Goal: Task Accomplishment & Management: Use online tool/utility

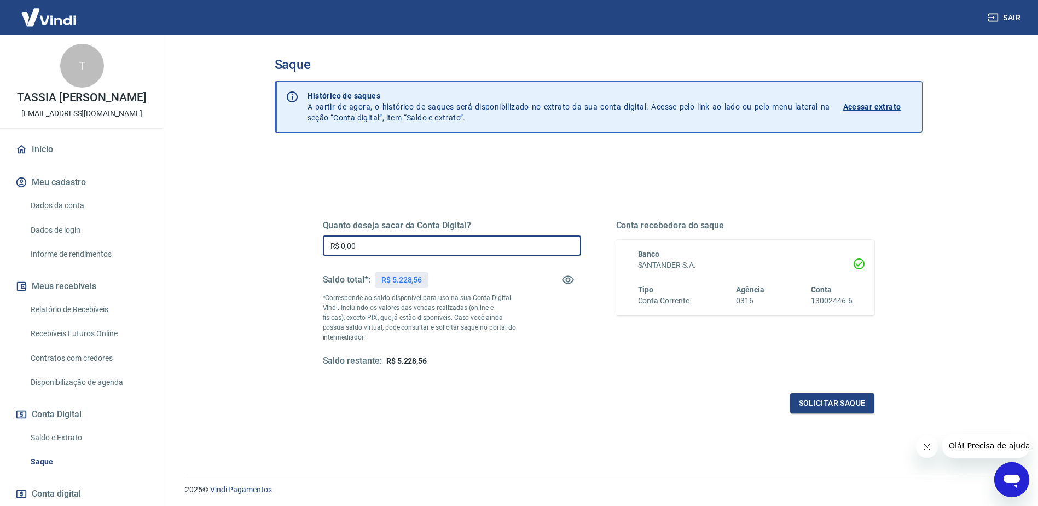
click at [430, 244] on input "R$ 0,00" at bounding box center [452, 245] width 258 height 20
type input "R$ 5.228,56"
click at [840, 414] on div "Quanto deseja sacar da Conta Digital? R$ 5.228,56 ​ Saldo total*: R$ 5.228,56 *…" at bounding box center [599, 299] width 578 height 255
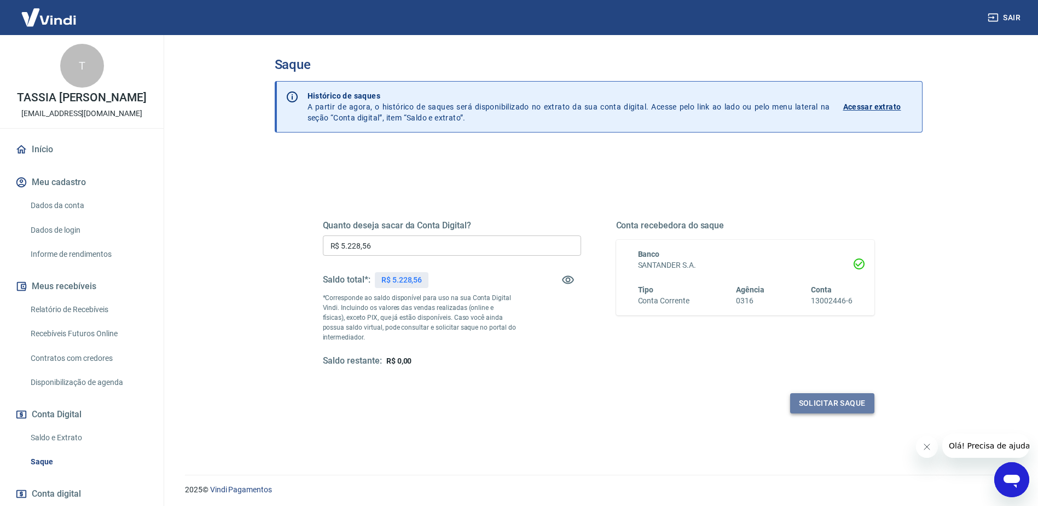
click at [840, 410] on button "Solicitar saque" at bounding box center [832, 403] width 84 height 20
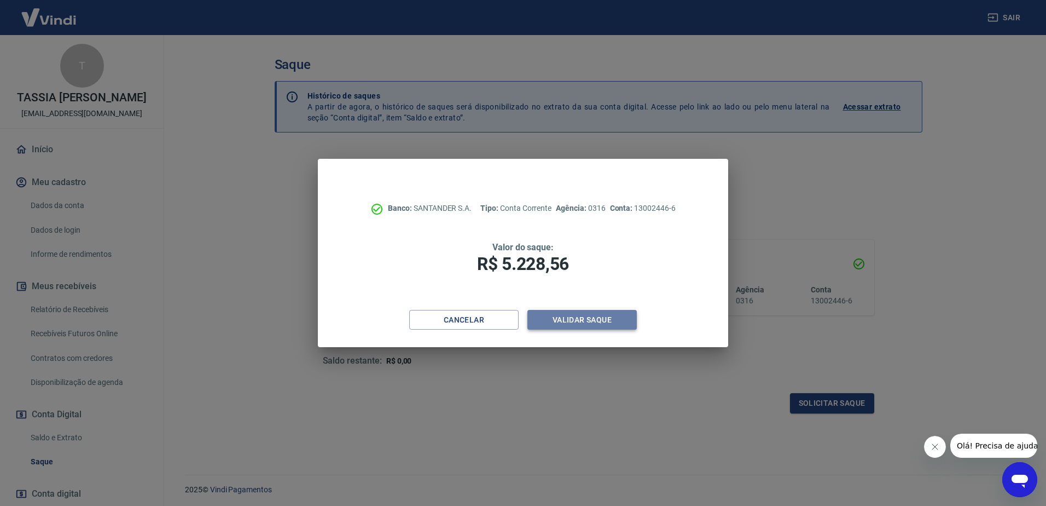
click at [591, 322] on button "Validar saque" at bounding box center [582, 320] width 109 height 20
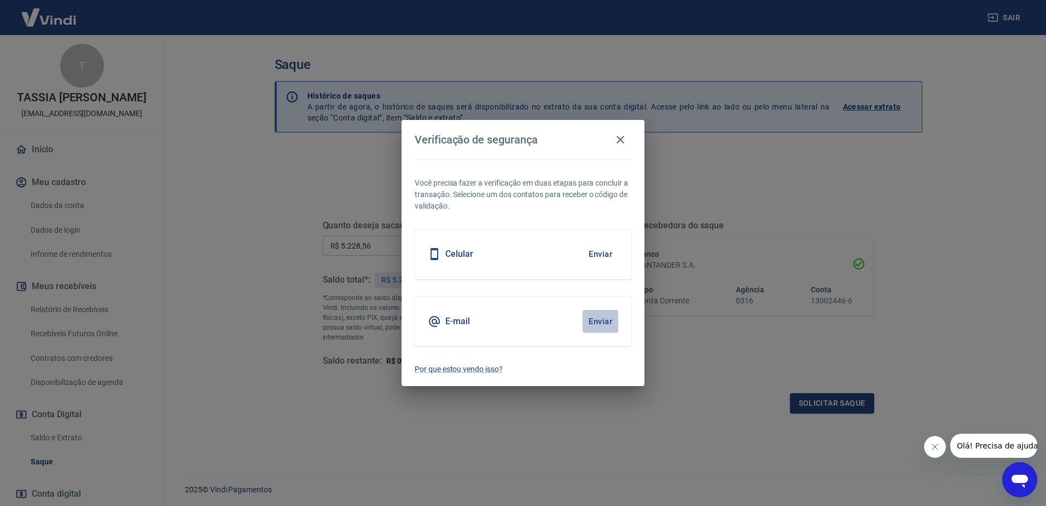
click at [591, 322] on button "Enviar" at bounding box center [601, 321] width 36 height 23
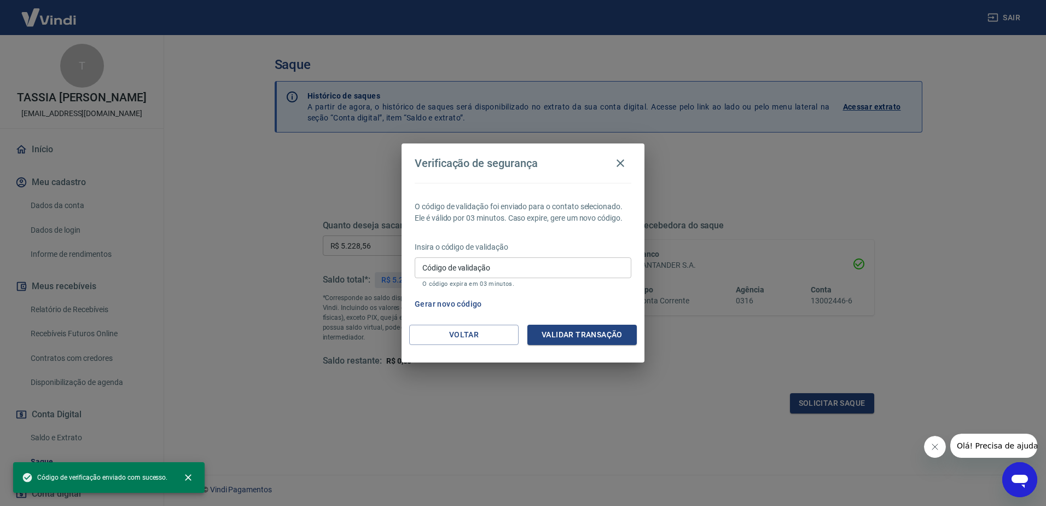
click at [540, 266] on input "Código de validação" at bounding box center [523, 267] width 217 height 20
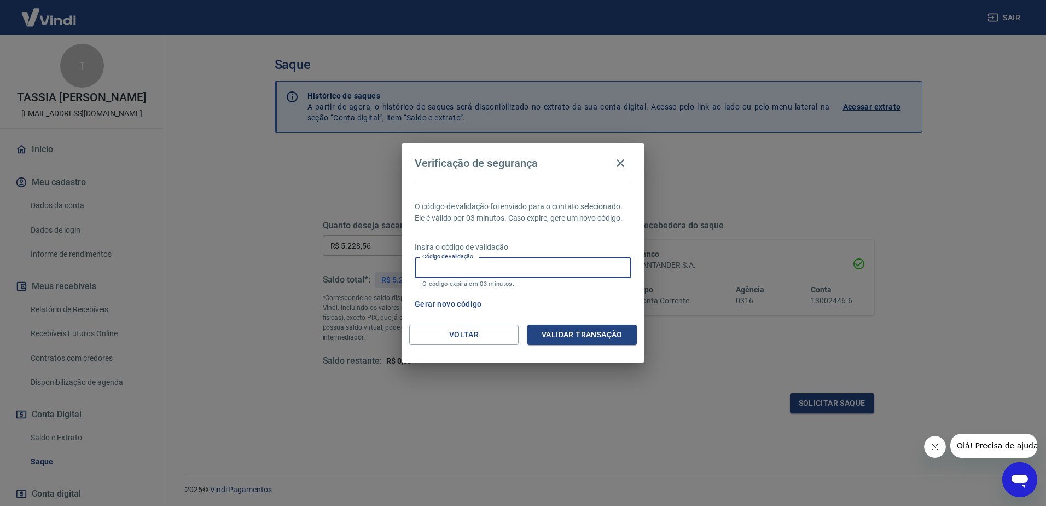
paste input ": 204856 ________________________________________"
drag, startPoint x: 597, startPoint y: 265, endPoint x: 452, endPoint y: 266, distance: 145.6
click at [452, 266] on input ": 204856 ________________________________________" at bounding box center [523, 267] width 217 height 20
click at [427, 267] on input ": 204856" at bounding box center [523, 267] width 217 height 20
type input "204856"
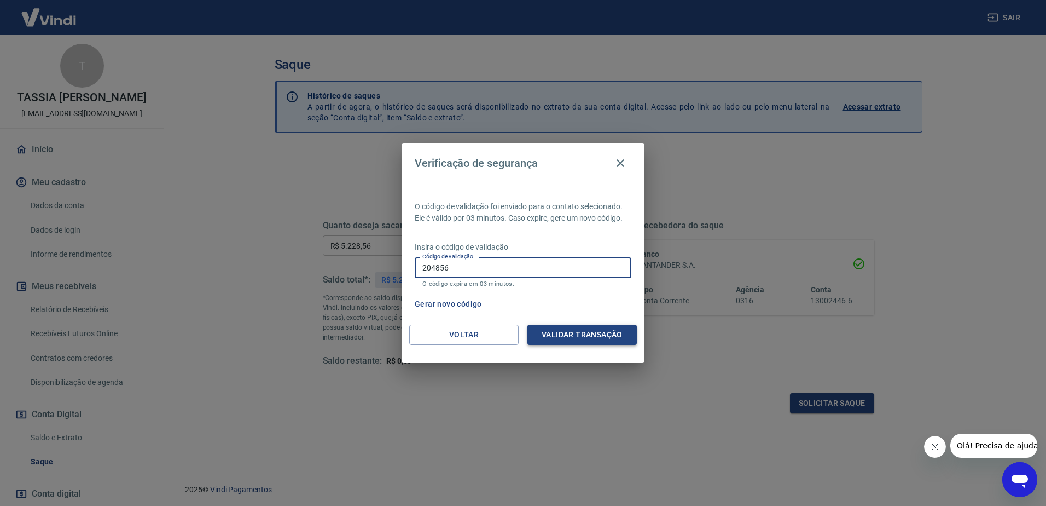
click at [623, 338] on button "Validar transação" at bounding box center [582, 335] width 109 height 20
